Goal: Navigation & Orientation: Find specific page/section

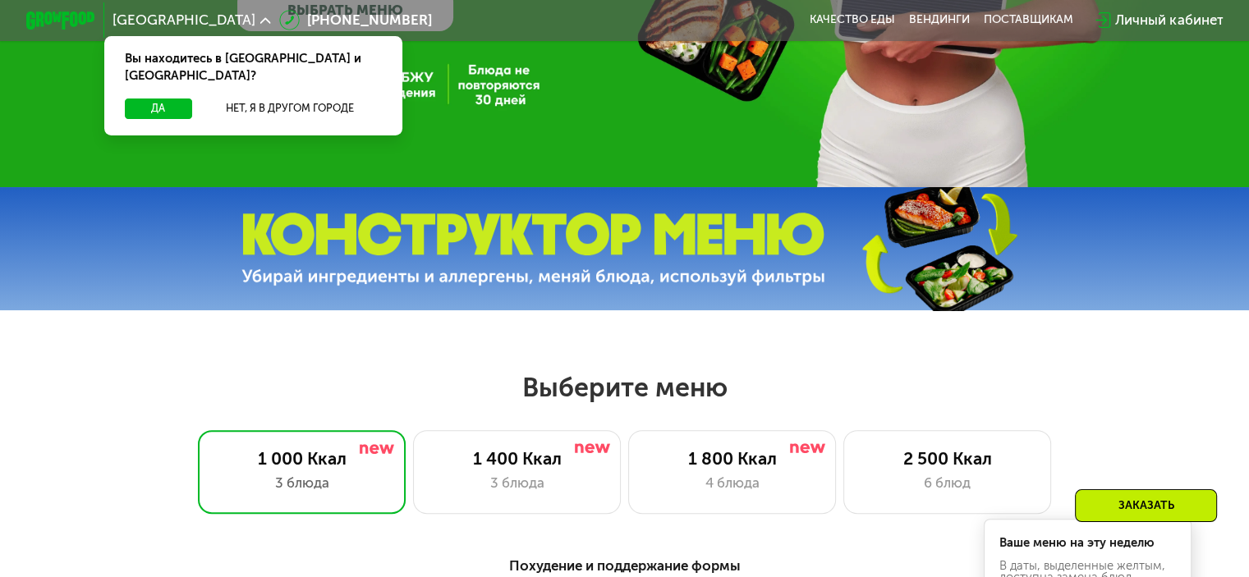
scroll to position [411, 0]
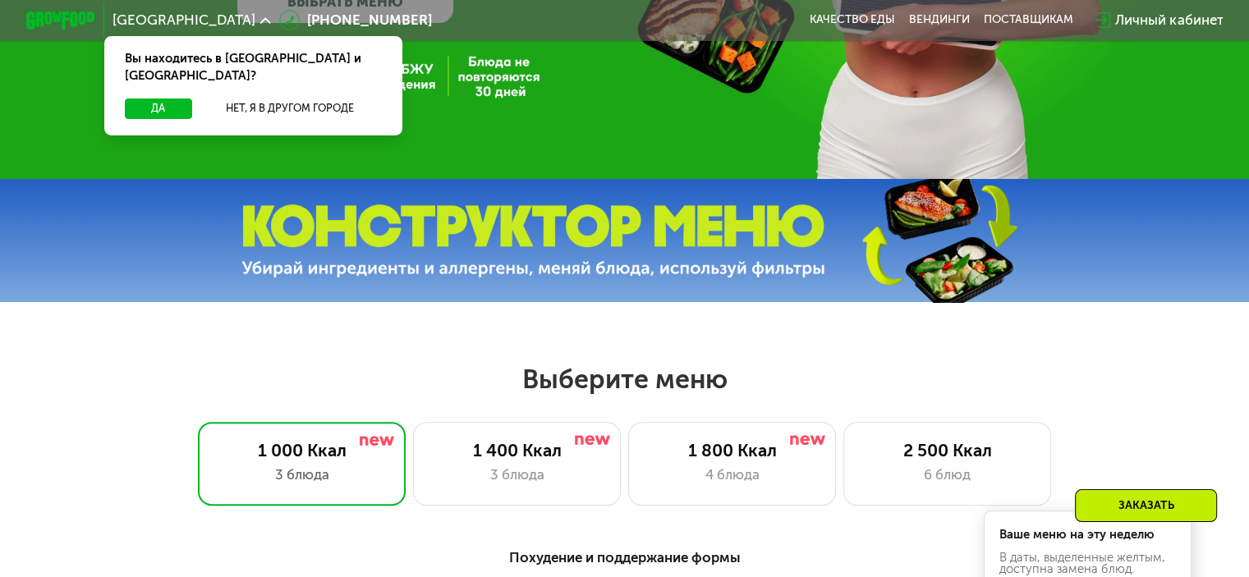
click at [260, 20] on icon at bounding box center [265, 21] width 11 height 11
click at [260, 16] on icon at bounding box center [265, 21] width 11 height 11
click at [181, 99] on button "Да" at bounding box center [158, 109] width 67 height 21
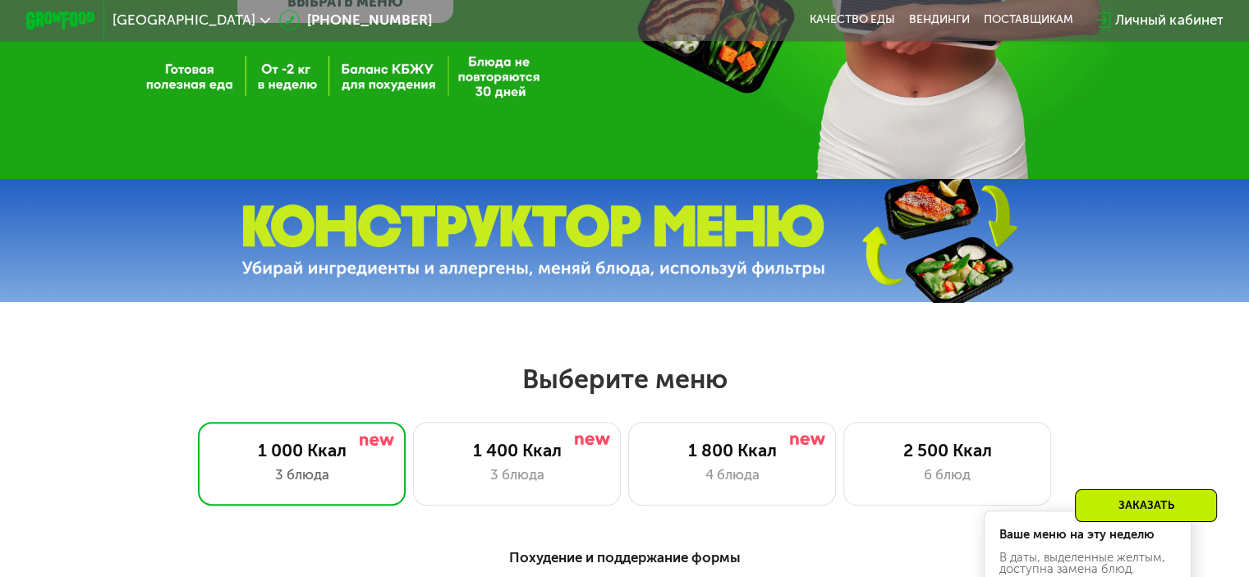
click at [159, 16] on div "[GEOGRAPHIC_DATA]" at bounding box center [192, 20] width 158 height 14
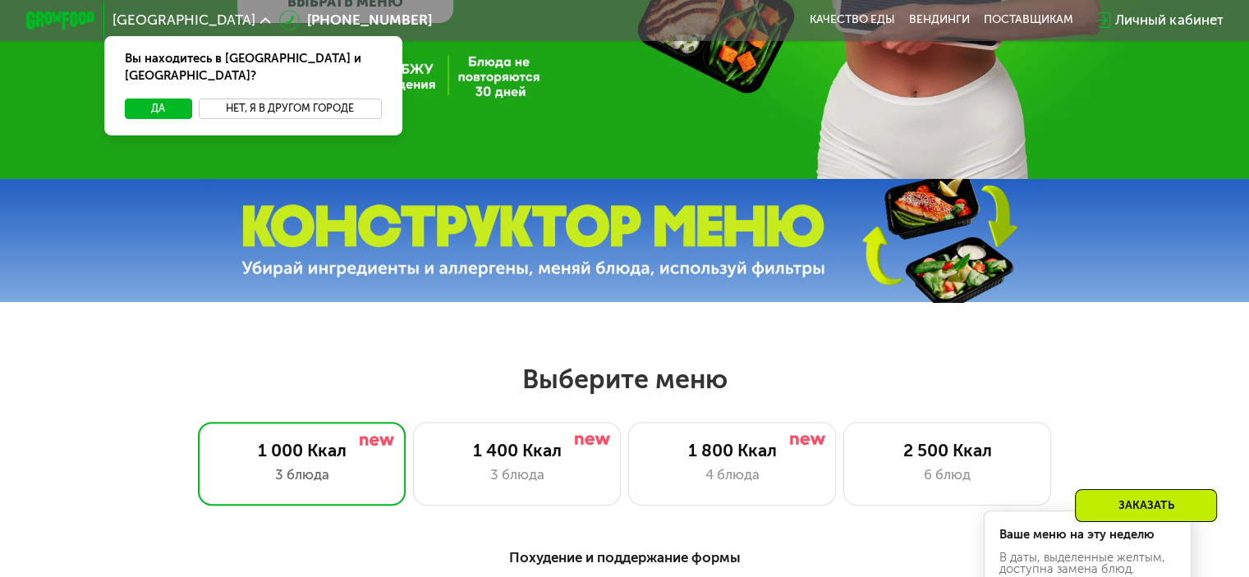
click at [257, 99] on button "Нет, я в другом городе" at bounding box center [290, 109] width 183 height 21
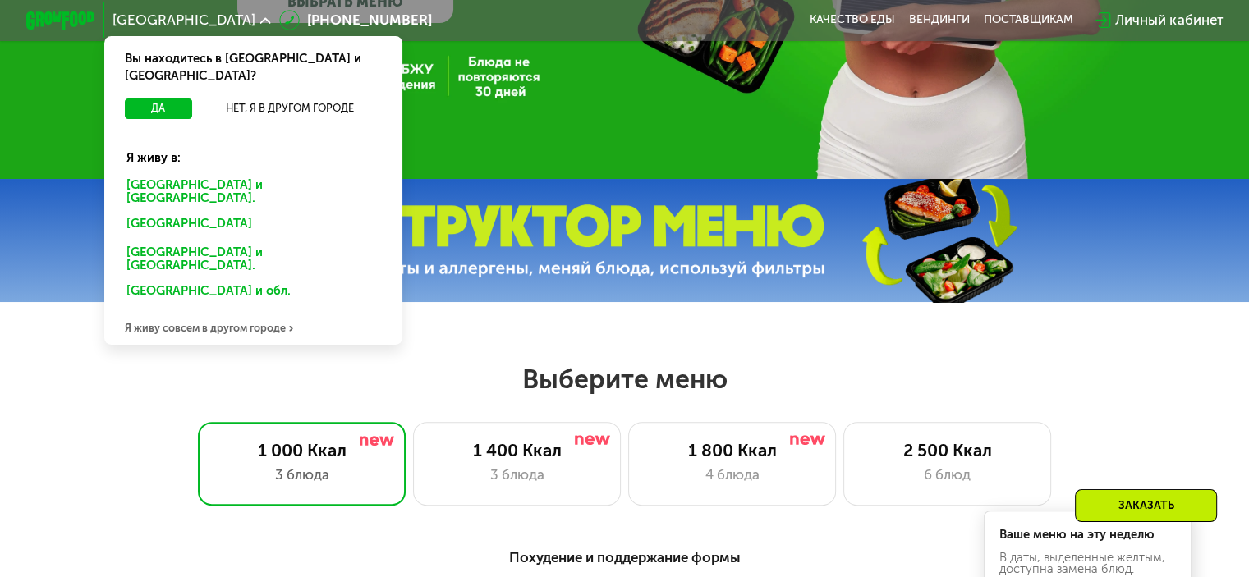
click at [155, 212] on div "[GEOGRAPHIC_DATA] и [GEOGRAPHIC_DATA]." at bounding box center [249, 226] width 271 height 28
